Goal: Information Seeking & Learning: Find specific fact

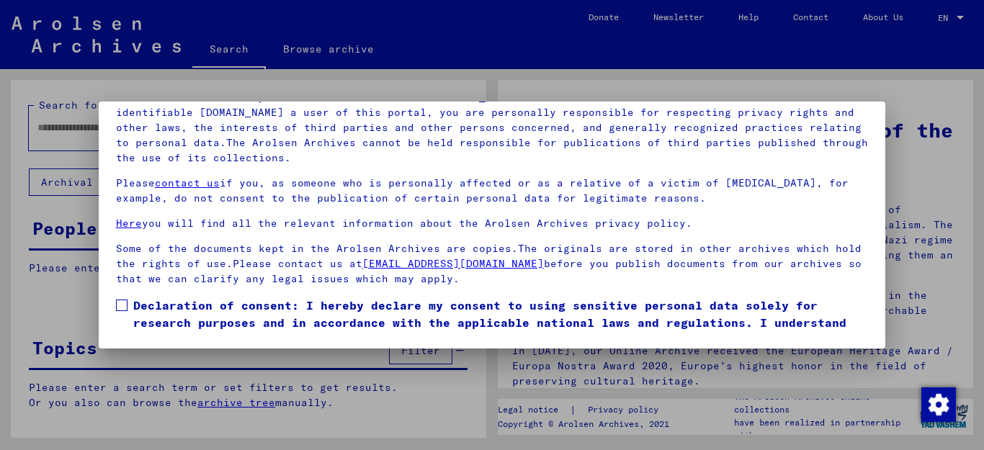
scroll to position [51, 0]
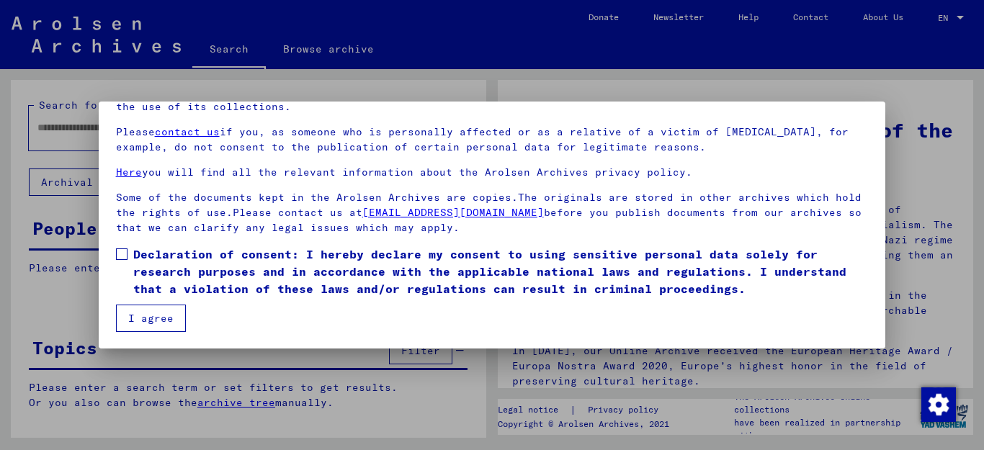
click at [117, 257] on span at bounding box center [122, 255] width 12 height 12
click at [156, 312] on button "I agree" at bounding box center [151, 318] width 70 height 27
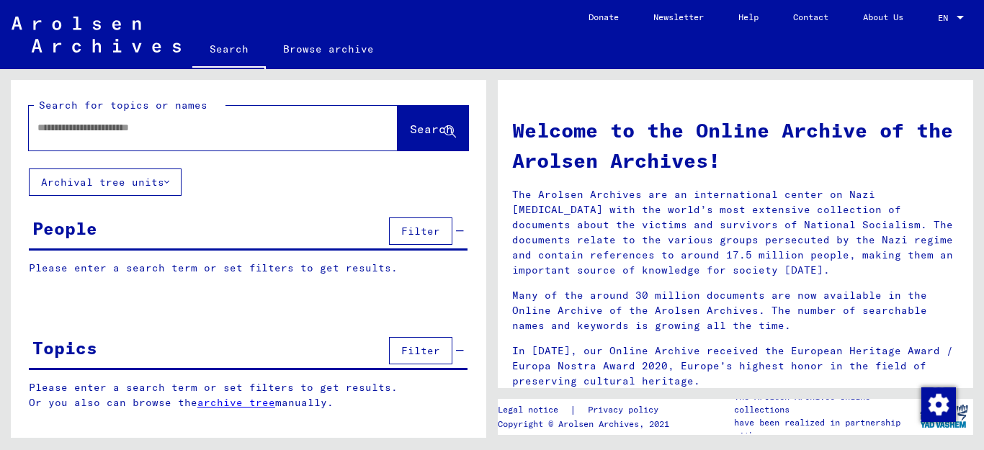
click at [79, 130] on input "text" at bounding box center [195, 127] width 317 height 15
type input "**********"
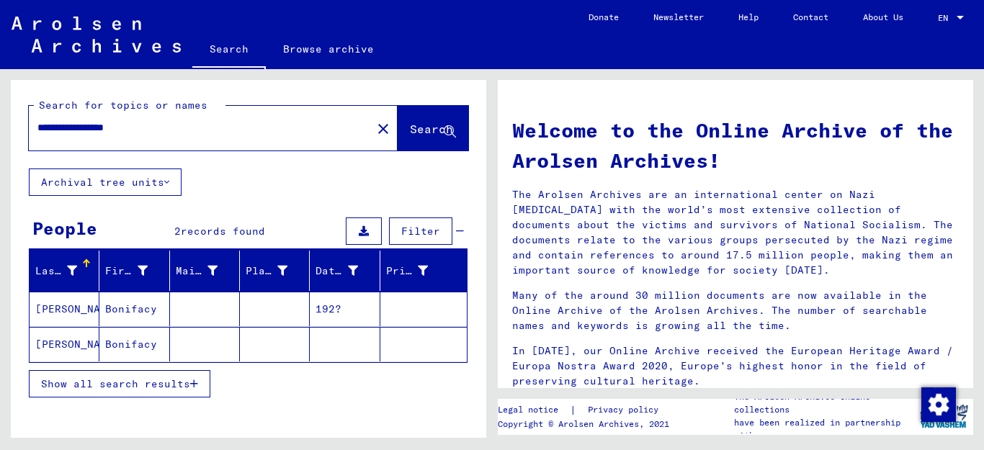
click at [199, 383] on button "Show all search results" at bounding box center [120, 383] width 182 height 27
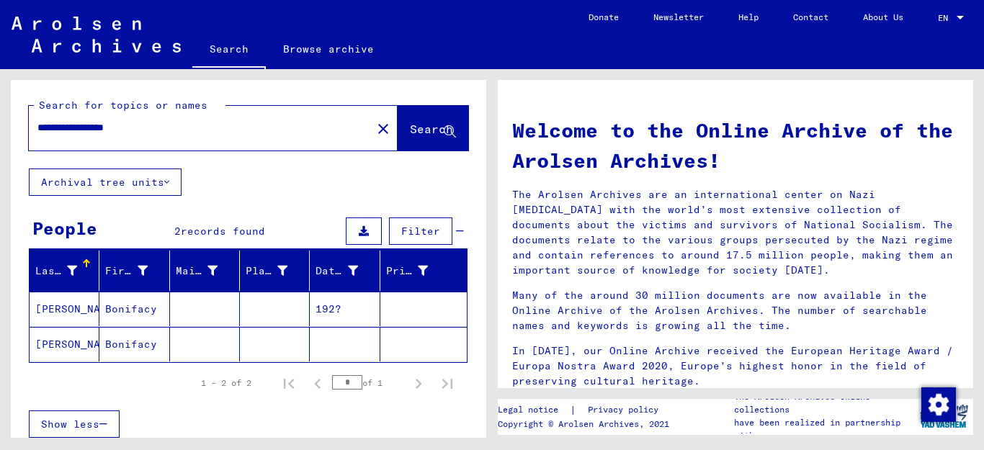
click at [79, 345] on mat-cell "[PERSON_NAME]" at bounding box center [65, 344] width 70 height 35
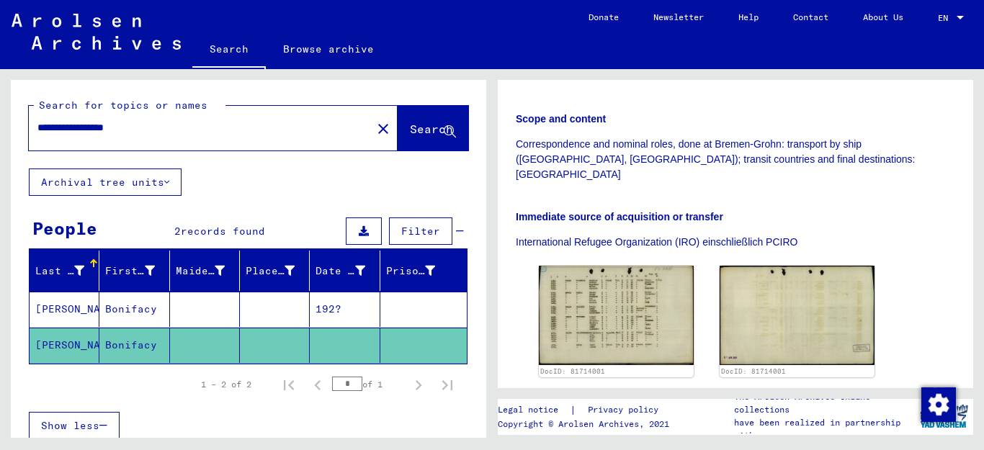
scroll to position [364, 0]
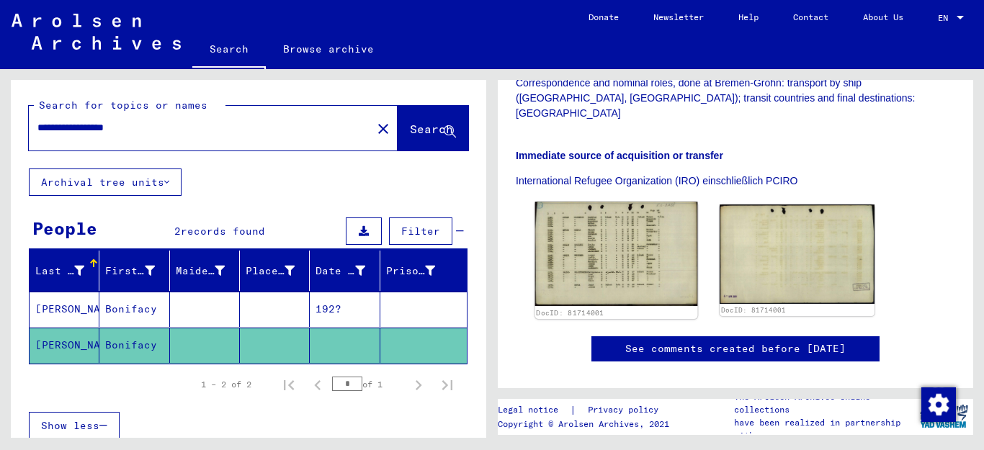
click at [608, 230] on img at bounding box center [616, 254] width 163 height 104
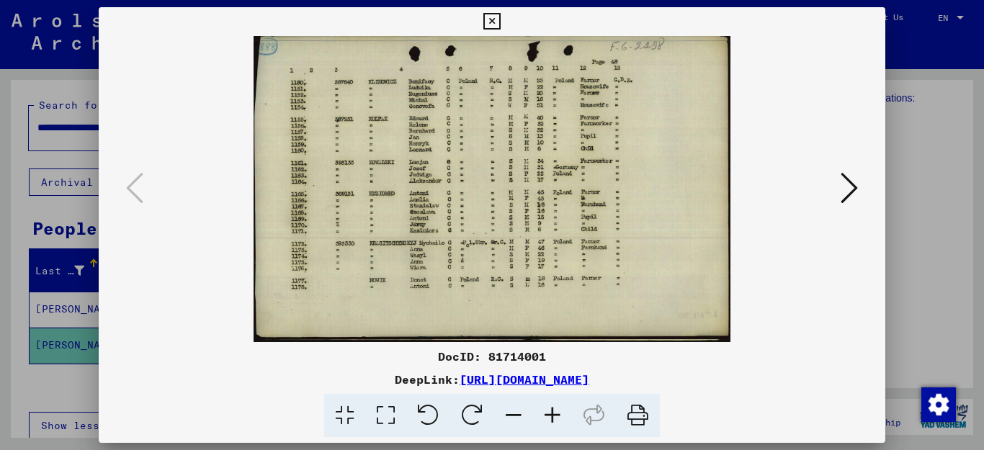
click at [554, 412] on icon at bounding box center [552, 416] width 39 height 44
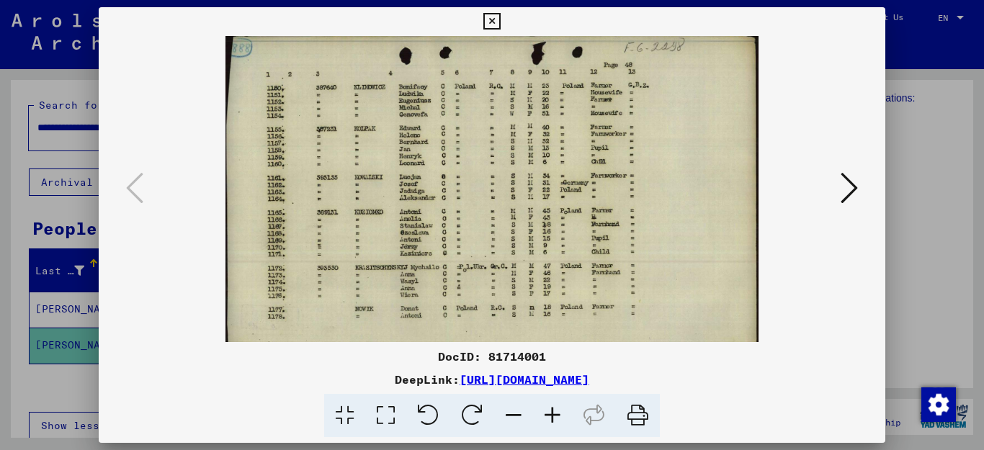
click at [552, 413] on icon at bounding box center [552, 416] width 39 height 44
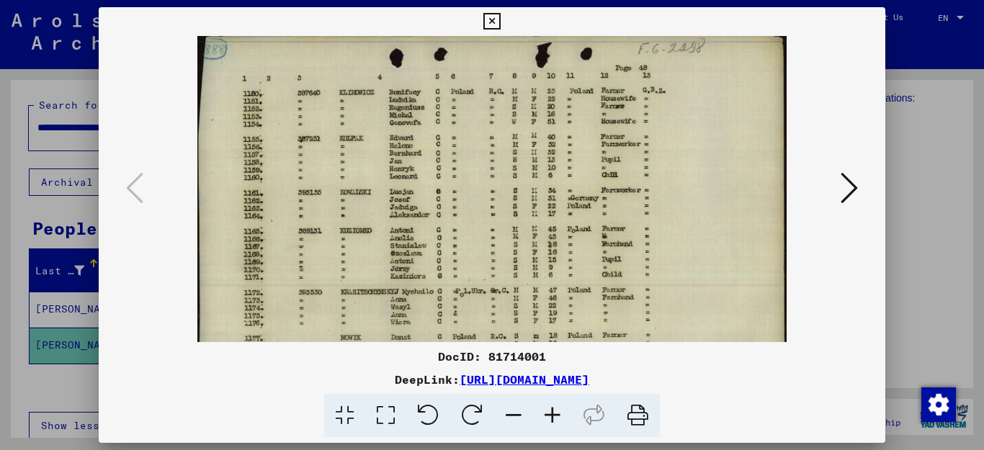
click at [552, 413] on icon at bounding box center [552, 416] width 39 height 44
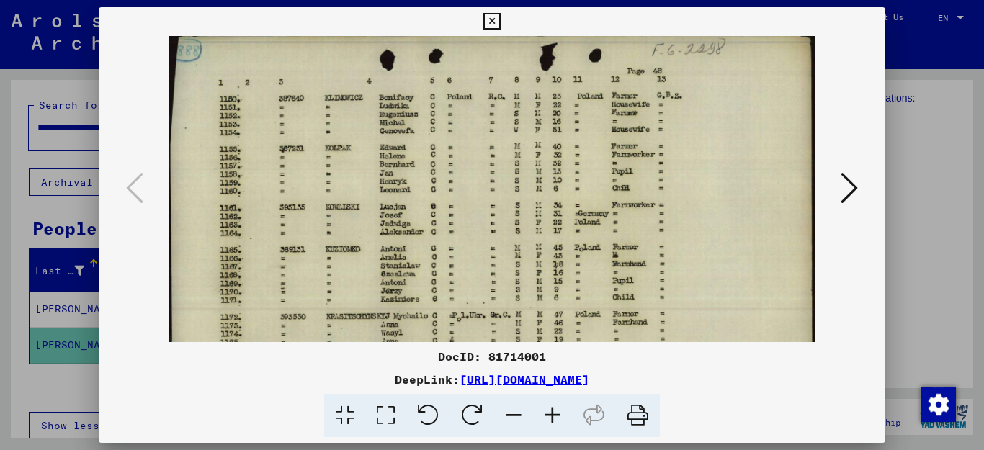
click at [552, 413] on icon at bounding box center [552, 416] width 39 height 44
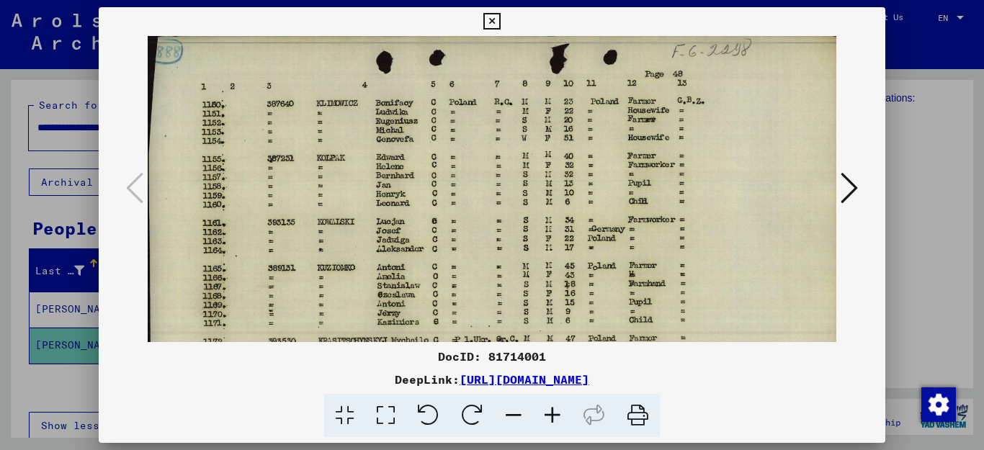
click at [552, 413] on icon at bounding box center [552, 416] width 39 height 44
